Goal: Transaction & Acquisition: Purchase product/service

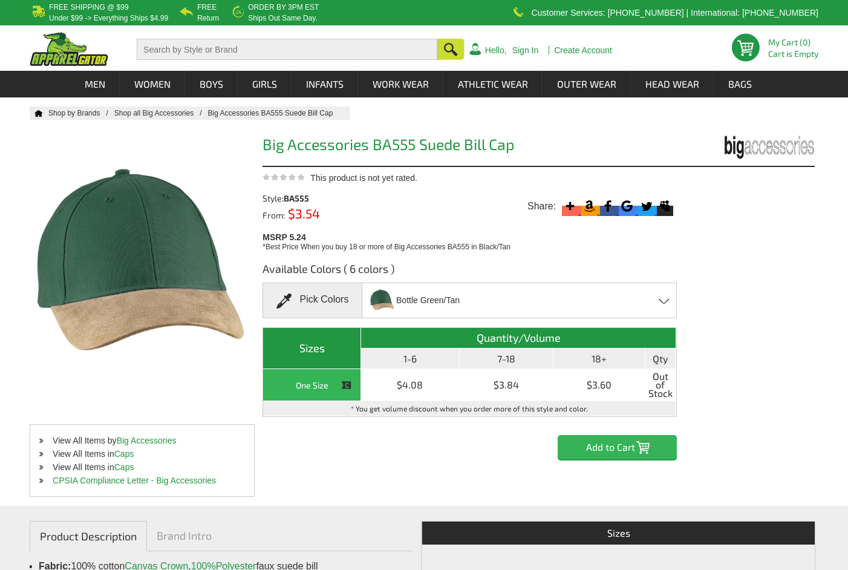
click at [605, 451] on input "Add to Cart" at bounding box center [617, 447] width 119 height 24
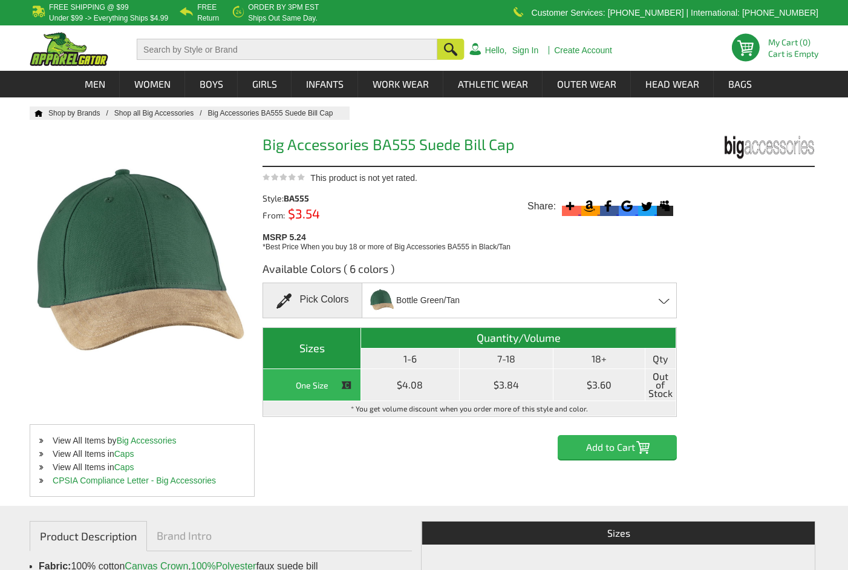
click at [599, 382] on td "$3.60" at bounding box center [599, 385] width 92 height 32
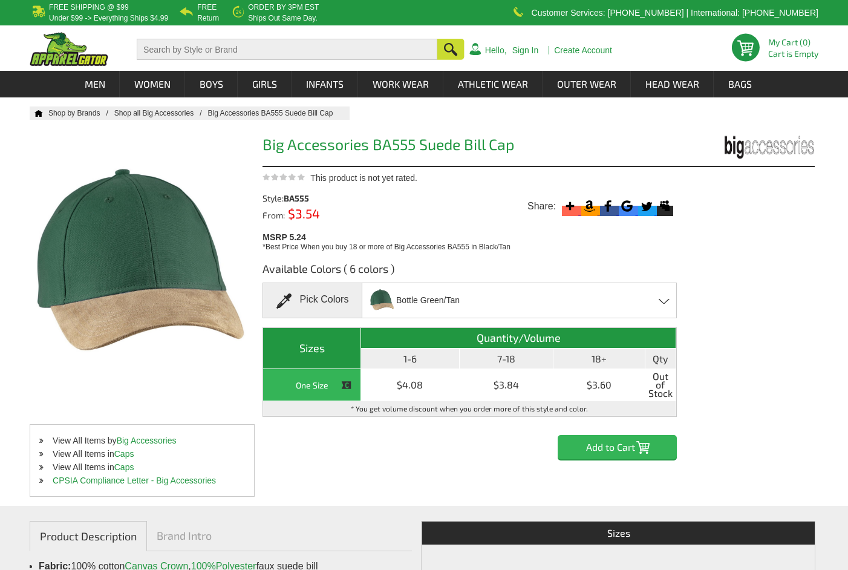
click at [317, 350] on th "Sizes" at bounding box center [312, 348] width 98 height 41
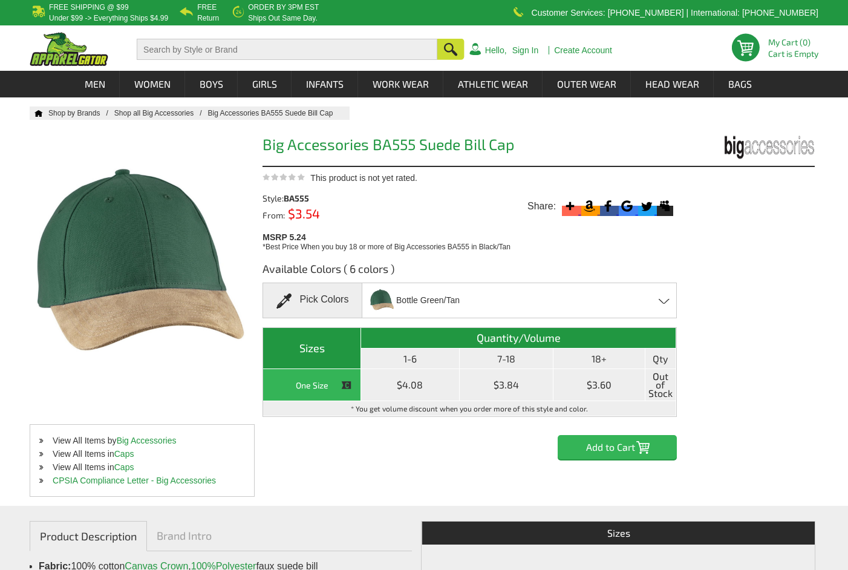
click at [316, 397] on th "One Size" at bounding box center [312, 385] width 98 height 32
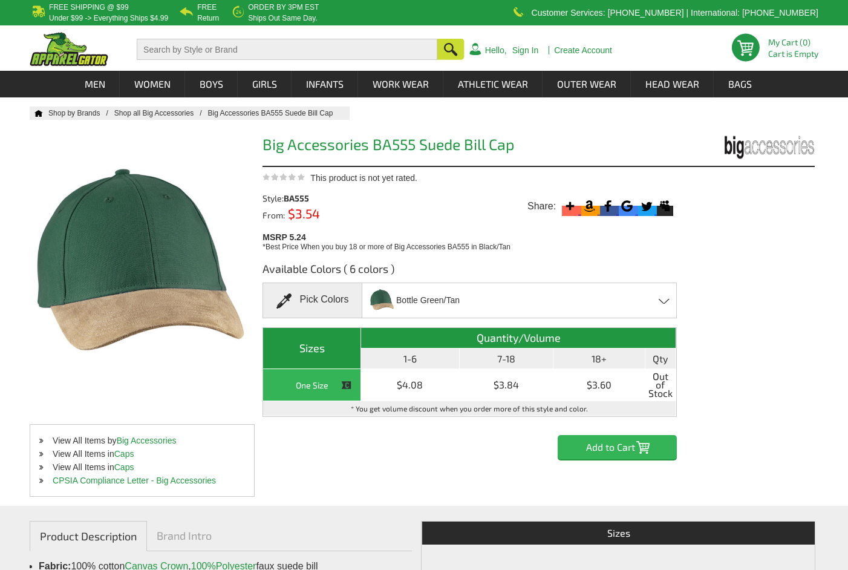
click at [624, 449] on input "Add to Cart" at bounding box center [617, 447] width 119 height 24
click at [663, 297] on div "Bottle Green/Tan Antque Red/Tan - Closeout Black/Tan - Closeout Bottle Green/Ta…" at bounding box center [520, 300] width 316 height 36
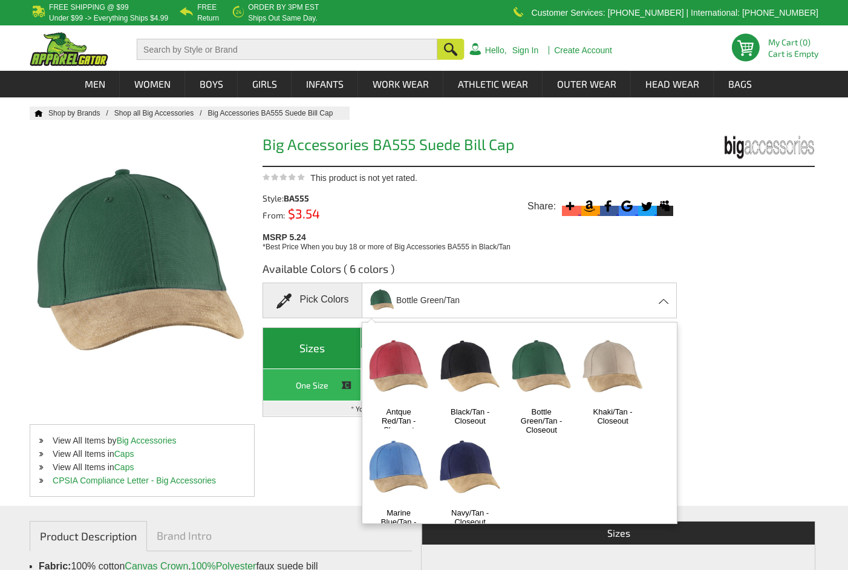
click at [544, 371] on img at bounding box center [542, 367] width 64 height 79
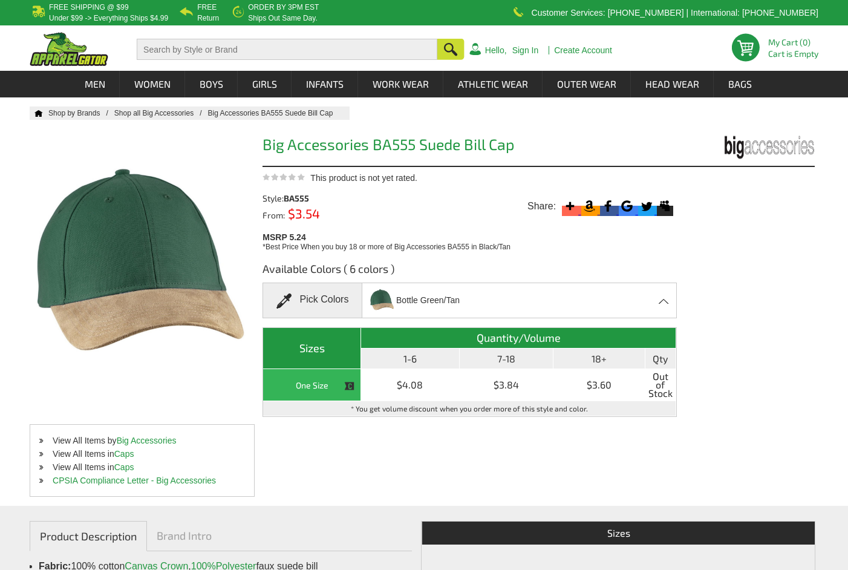
click at [708, 408] on div "Available Colors ( 6 colors ) Pick Colors Bottle Green/Tan Antque Red/Tan - Clo…" at bounding box center [539, 355] width 552 height 207
click at [350, 446] on div "Available Colors ( 6 colors ) Pick Colors Bottle Green/Tan Antque Red/Tan - Clo…" at bounding box center [470, 355] width 414 height 207
click at [314, 352] on th "Sizes" at bounding box center [312, 348] width 98 height 41
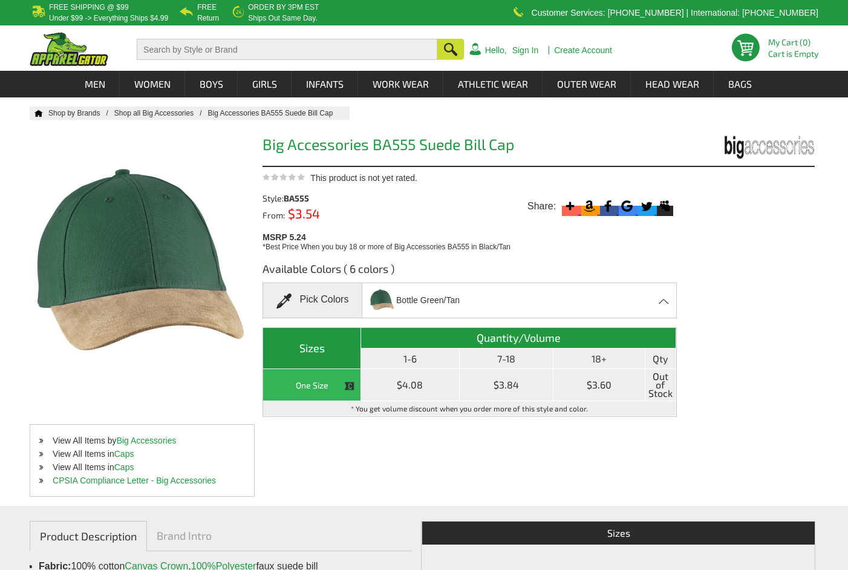
click at [318, 391] on th "One Size" at bounding box center [312, 385] width 98 height 32
click at [510, 385] on td "$3.84" at bounding box center [507, 385] width 94 height 32
drag, startPoint x: 510, startPoint y: 385, endPoint x: 587, endPoint y: 392, distance: 77.2
click at [587, 392] on td "$3.60" at bounding box center [599, 385] width 92 height 32
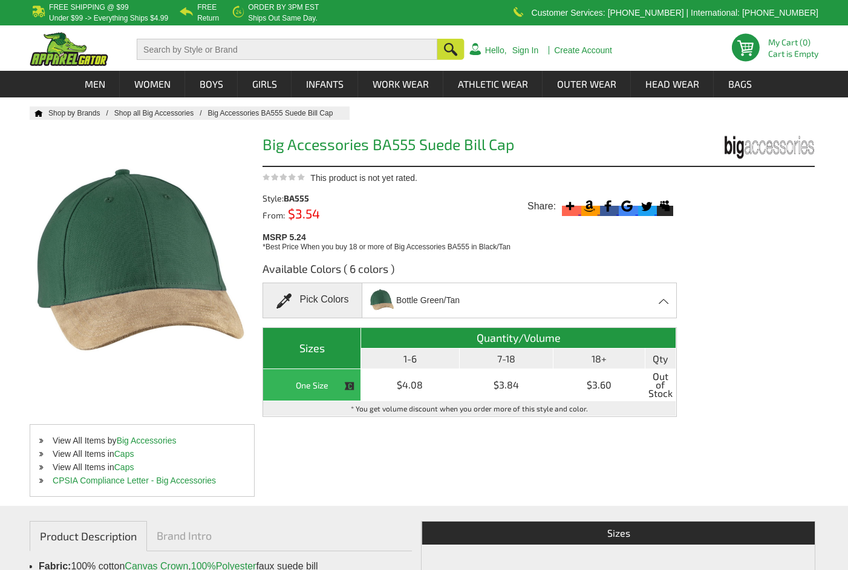
click at [319, 301] on div "Pick Colors" at bounding box center [312, 300] width 99 height 36
click at [745, 51] on link at bounding box center [747, 50] width 30 height 35
